Goal: Task Accomplishment & Management: Manage account settings

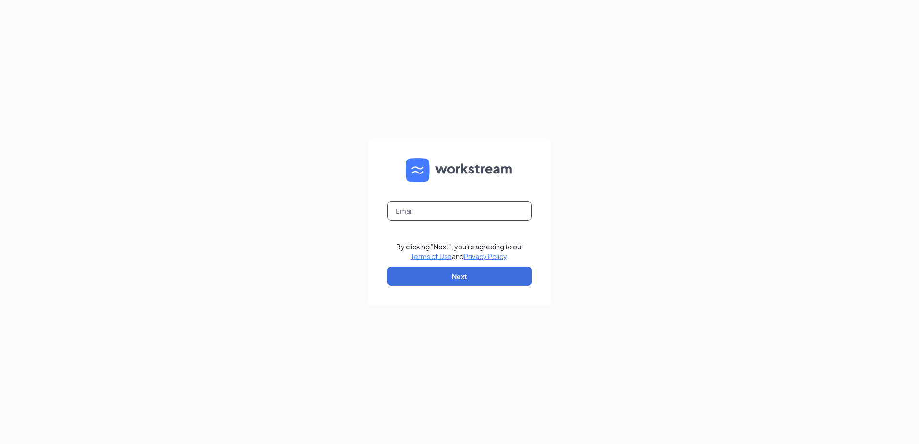
click at [450, 214] on input "text" at bounding box center [459, 210] width 144 height 19
type input "Cherylking@pottsculvers.com"
click at [439, 273] on button "Next" at bounding box center [459, 276] width 144 height 19
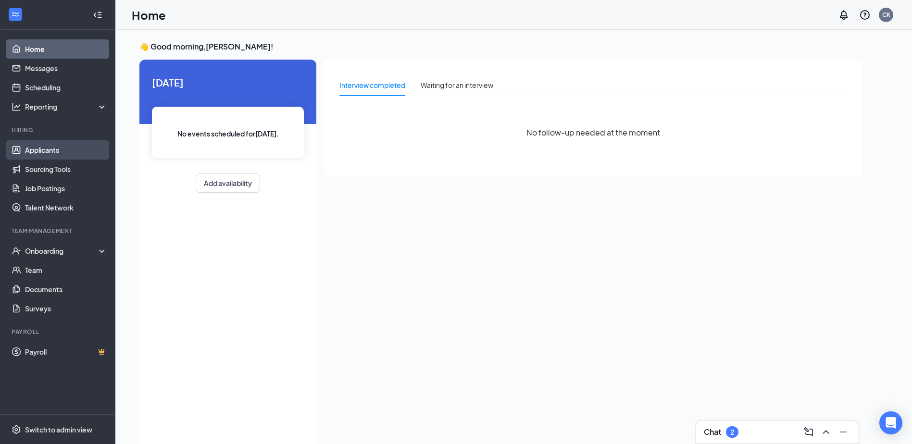
click at [44, 152] on link "Applicants" at bounding box center [66, 149] width 82 height 19
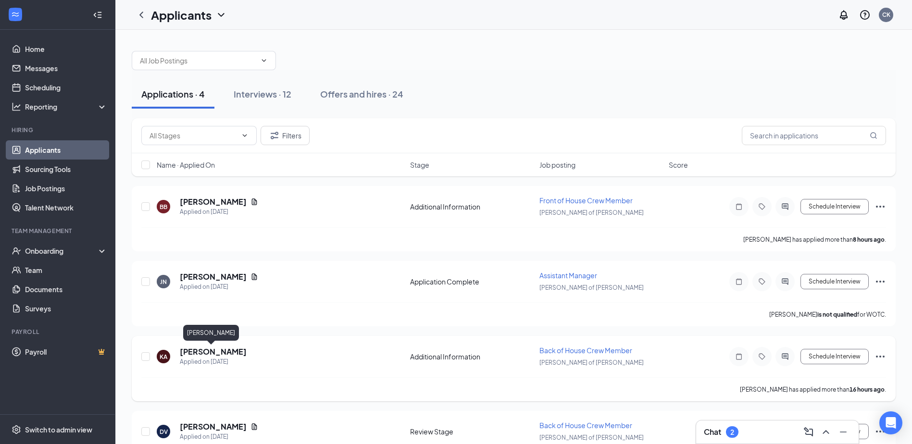
click at [211, 353] on h5 "[PERSON_NAME]" at bounding box center [213, 352] width 67 height 11
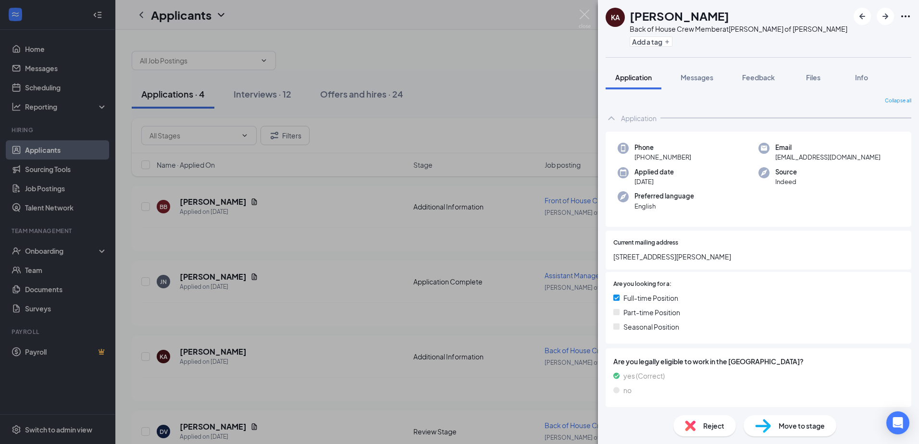
click at [799, 427] on span "Move to stage" at bounding box center [802, 426] width 46 height 11
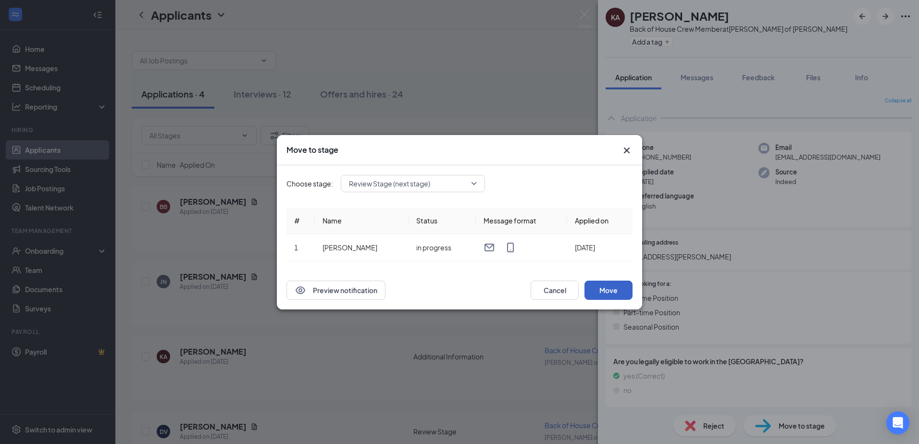
click at [602, 285] on button "Move" at bounding box center [608, 290] width 48 height 19
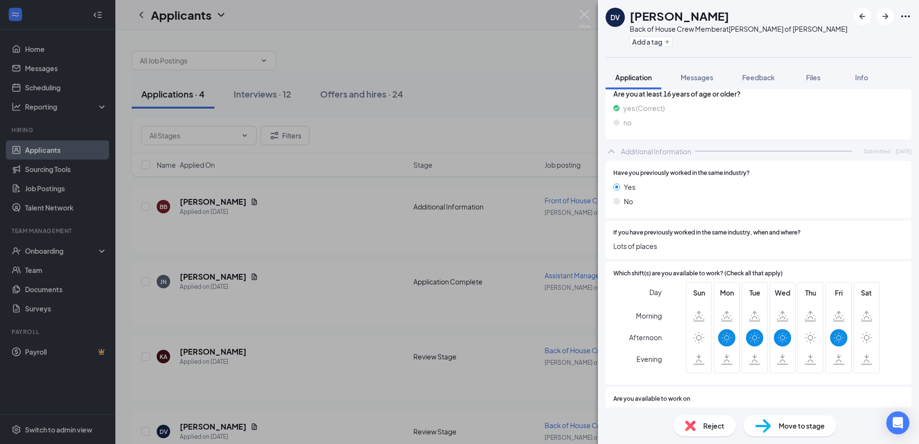
scroll to position [384, 0]
click at [209, 279] on div "DV [PERSON_NAME] Back of House Crew Member at [PERSON_NAME] of [PERSON_NAME] Ad…" at bounding box center [459, 222] width 919 height 444
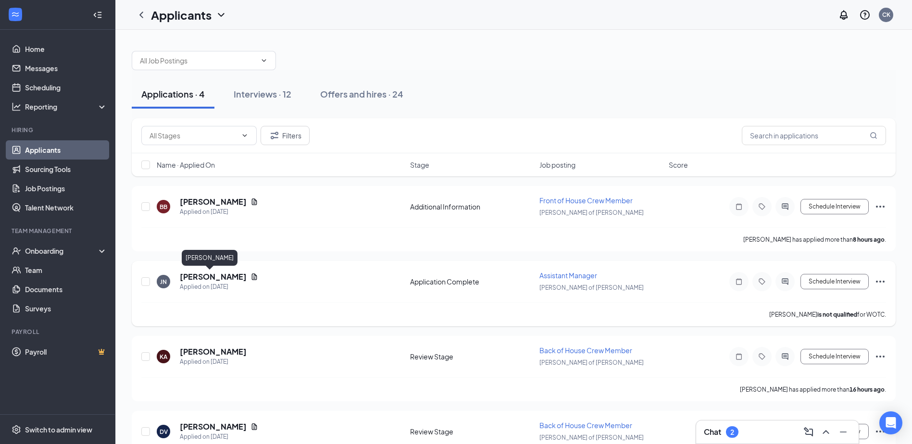
click at [209, 278] on h5 "[PERSON_NAME]" at bounding box center [213, 277] width 67 height 11
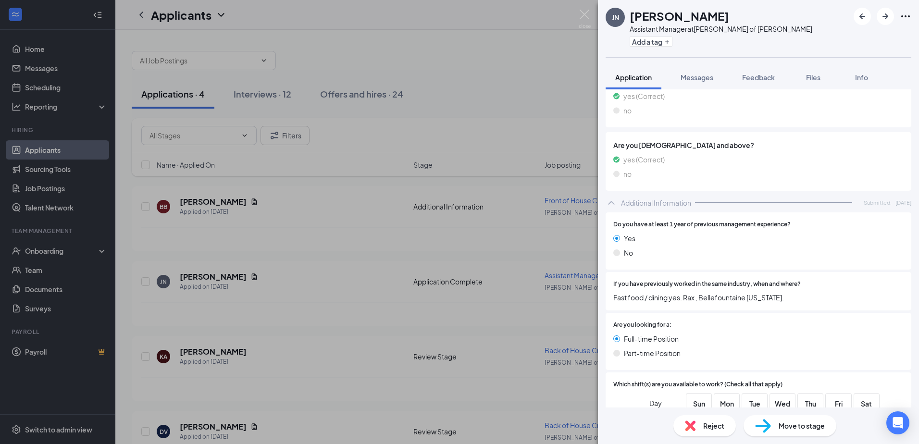
scroll to position [240, 0]
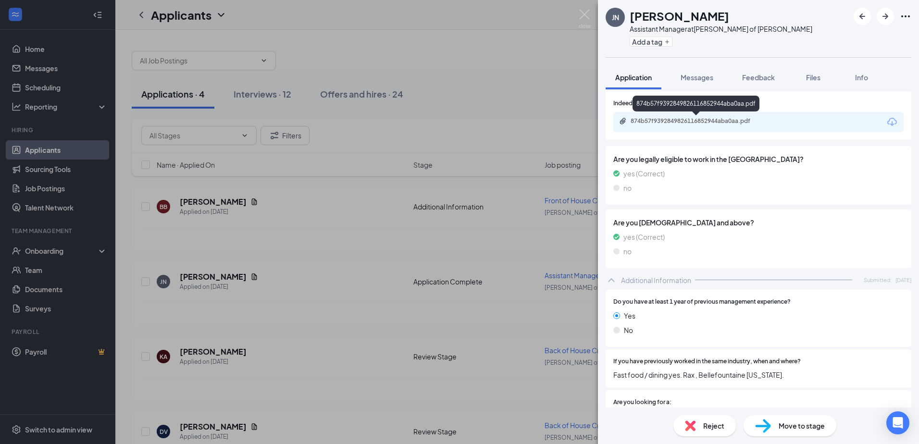
click at [705, 125] on div "874b57f9392849826116852944aba0aa.pdf" at bounding box center [697, 121] width 156 height 9
click at [220, 209] on div "[PERSON_NAME] [PERSON_NAME] Assistant Manager at [GEOGRAPHIC_DATA][PERSON_NAME]…" at bounding box center [459, 222] width 919 height 444
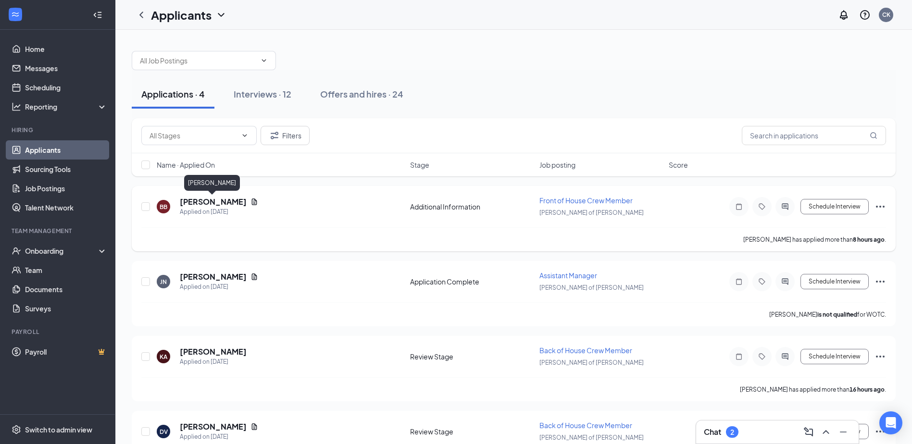
click at [218, 201] on h5 "[PERSON_NAME]" at bounding box center [213, 202] width 67 height 11
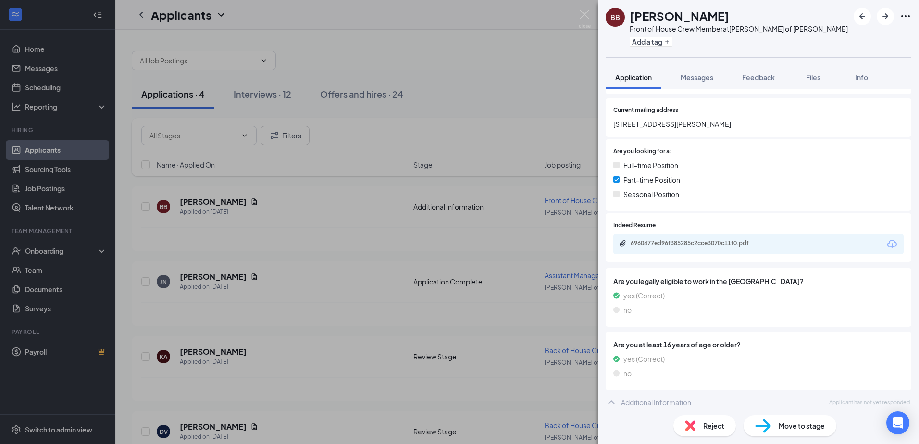
scroll to position [137, 0]
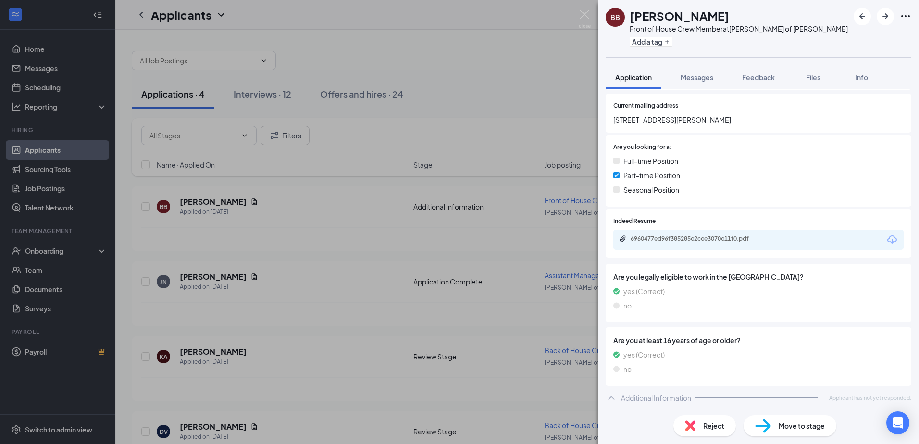
click at [788, 236] on div "6960477ed96f385285c2cce3070c11f0.pdf" at bounding box center [758, 240] width 290 height 20
click at [764, 237] on div "6960477ed96f385285c2cce3070c11f0.pdf" at bounding box center [698, 239] width 135 height 8
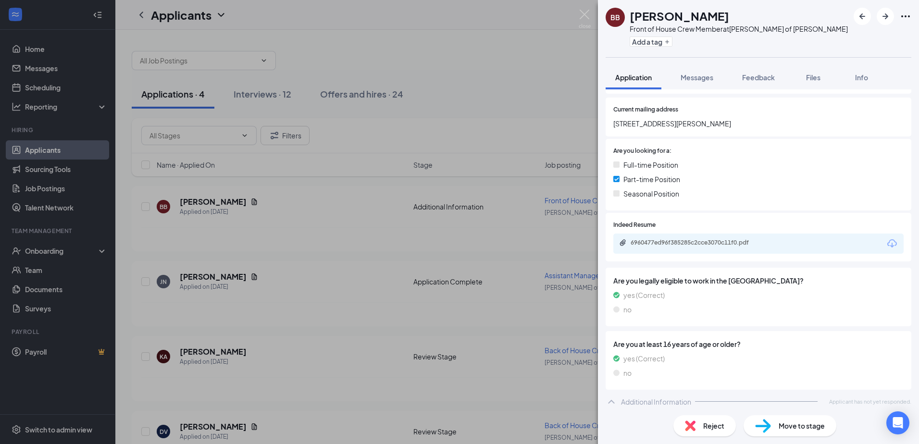
click at [791, 426] on span "Move to stage" at bounding box center [802, 426] width 46 height 11
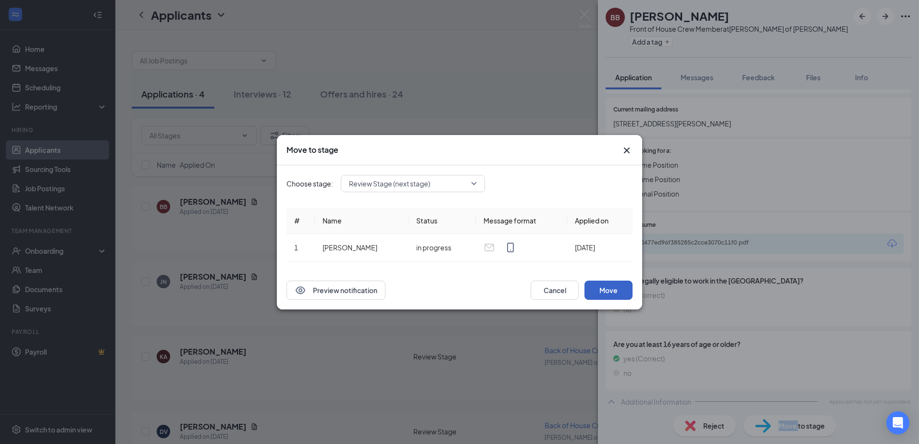
click at [616, 289] on button "Move" at bounding box center [608, 290] width 48 height 19
